Goal: Task Accomplishment & Management: Use online tool/utility

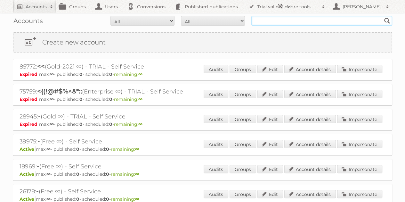
click at [272, 20] on input "text" at bounding box center [321, 21] width 141 height 10
click at [282, 23] on input "ikea" at bounding box center [321, 21] width 141 height 10
type input "ikea communications"
click at [382, 16] on input "Search" at bounding box center [387, 21] width 10 height 10
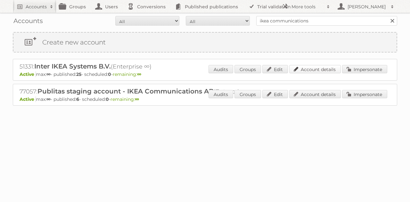
click at [310, 69] on link "Account details" at bounding box center [315, 69] width 52 height 8
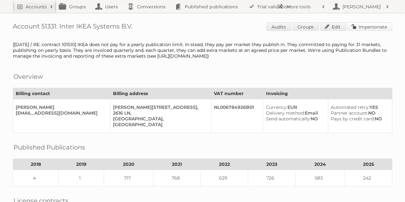
click at [359, 26] on link "Impersonate" at bounding box center [369, 26] width 45 height 8
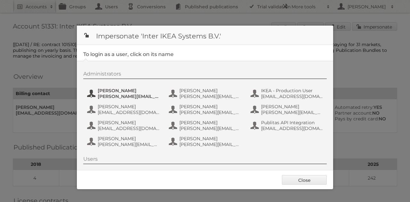
click at [124, 89] on span "Andreas Olofsson" at bounding box center [129, 91] width 62 height 6
